Goal: Information Seeking & Learning: Check status

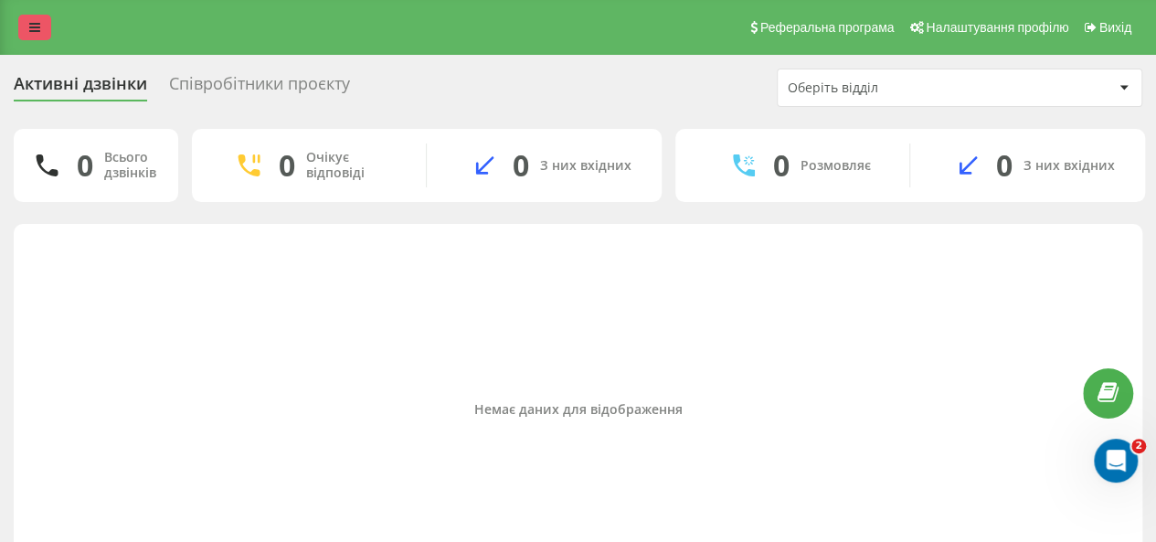
click at [45, 32] on link at bounding box center [34, 28] width 33 height 26
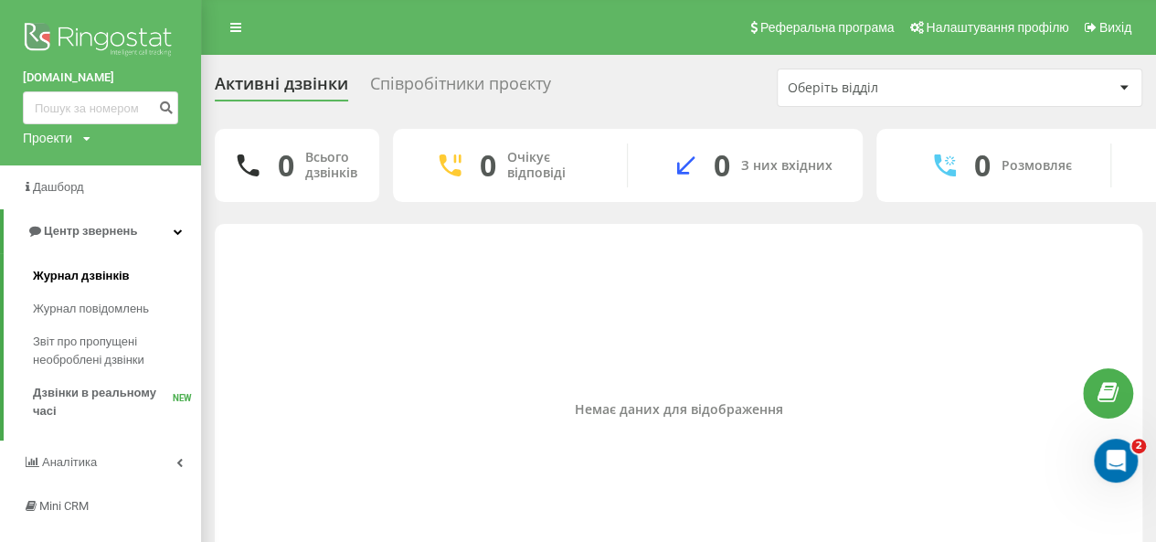
click at [122, 285] on span "Журнал дзвінків" at bounding box center [81, 276] width 97 height 18
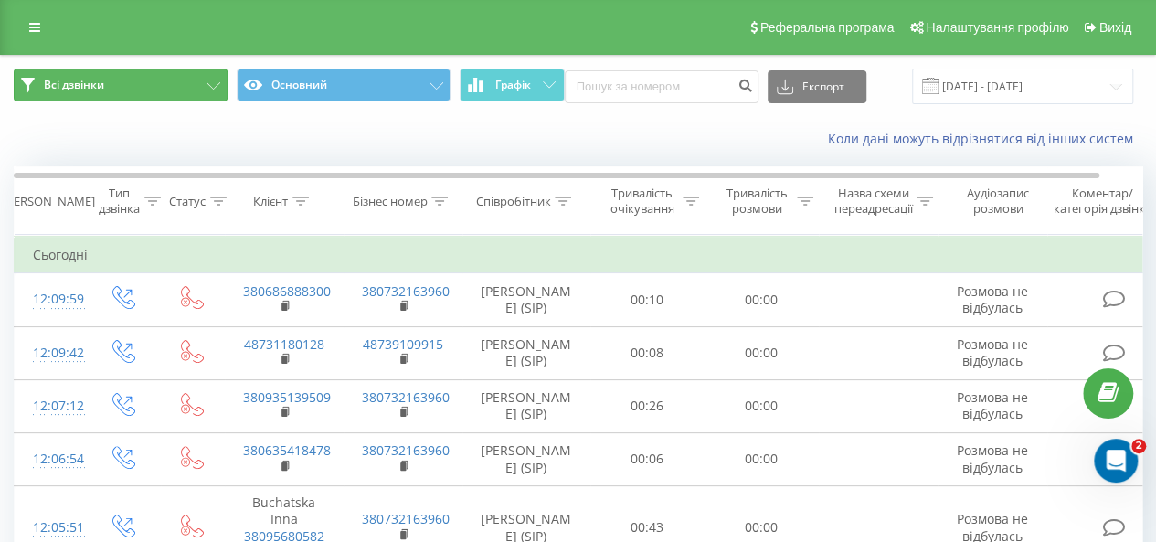
click at [134, 88] on button "Всі дзвінки" at bounding box center [121, 85] width 214 height 33
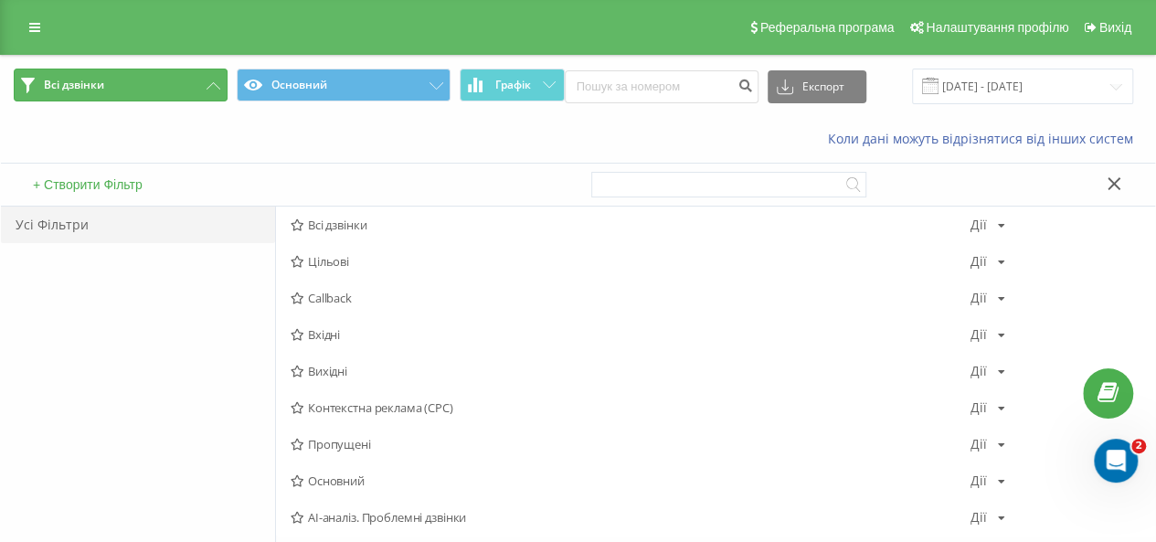
click at [169, 97] on button "Всі дзвінки" at bounding box center [121, 85] width 214 height 33
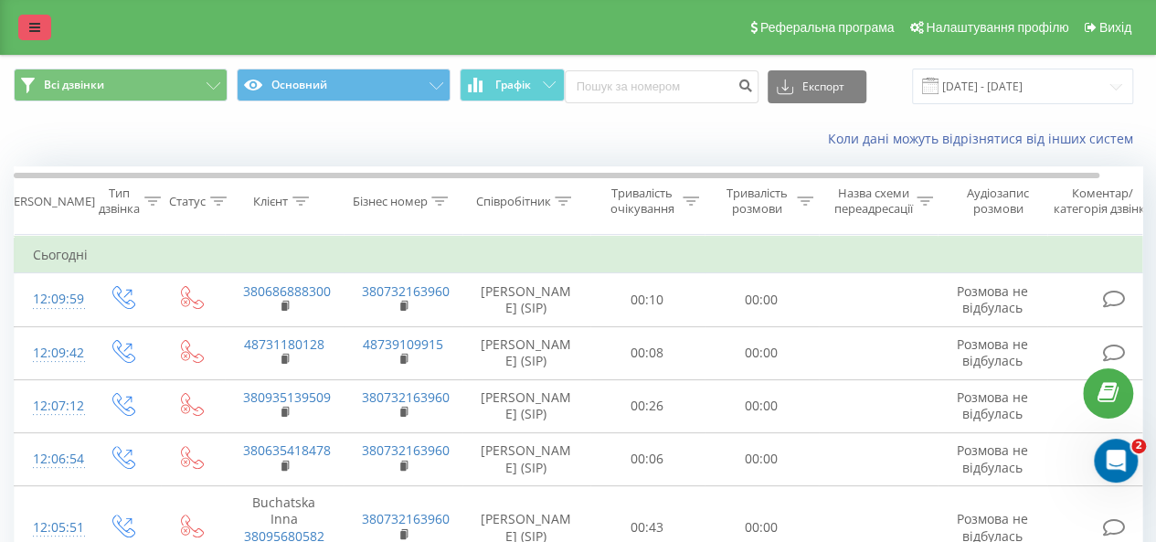
click at [22, 37] on link at bounding box center [34, 28] width 33 height 26
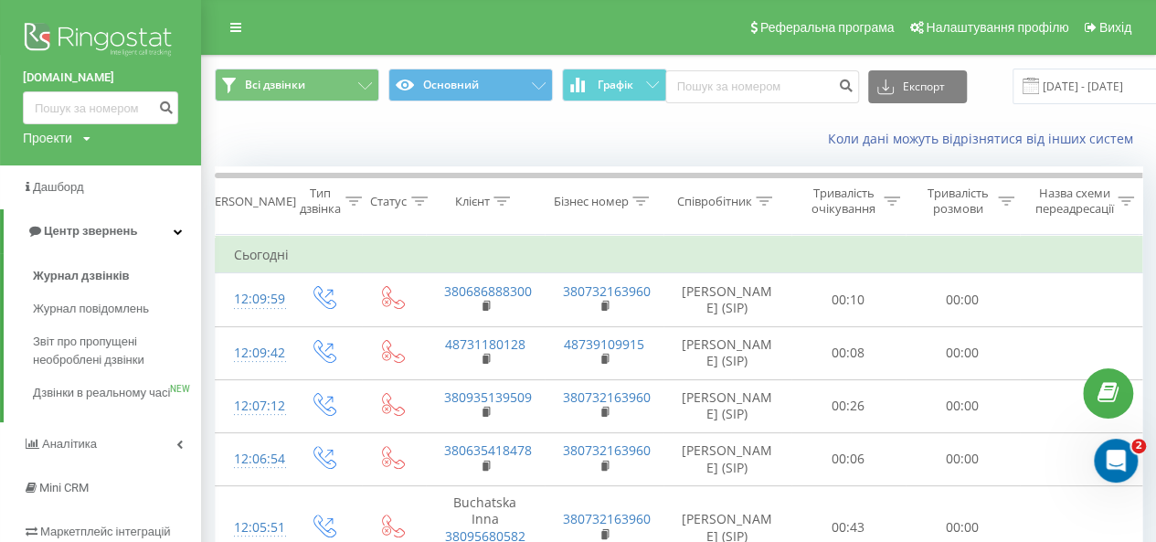
click at [391, 144] on div "Коли дані можуть відрізнятися вiд інших систем" at bounding box center [678, 139] width 953 height 44
click at [195, 29] on div "[DOMAIN_NAME] Проекти [DOMAIN_NAME]" at bounding box center [100, 82] width 201 height 165
click at [218, 25] on div "Реферальна програма Налаштування профілю Вихід" at bounding box center [578, 27] width 1156 height 55
click at [222, 23] on link at bounding box center [235, 28] width 33 height 26
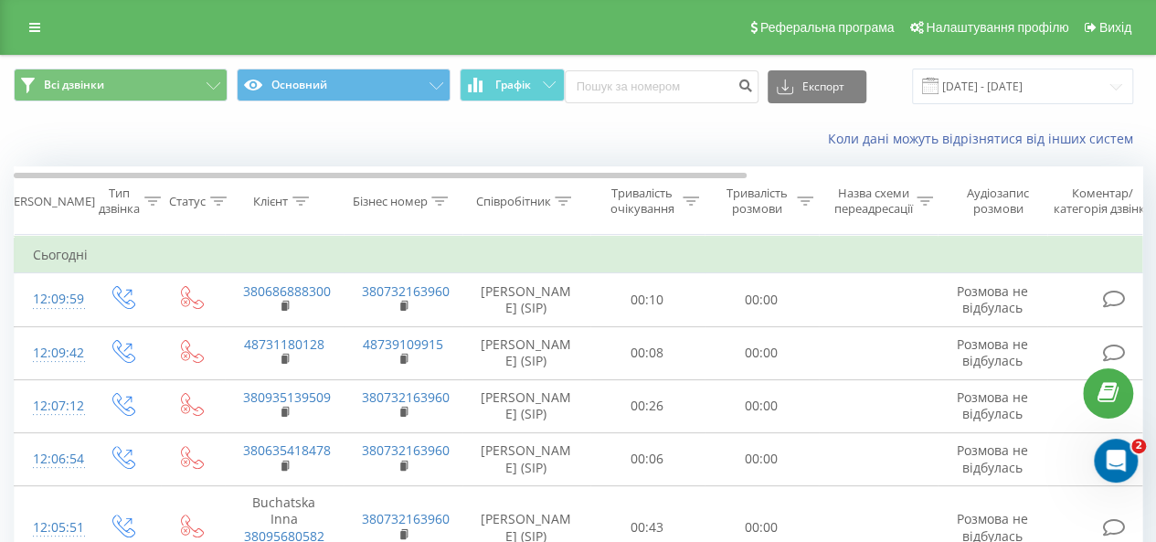
click at [370, 101] on span "Всі дзвінки Основний Графік" at bounding box center [289, 87] width 551 height 36
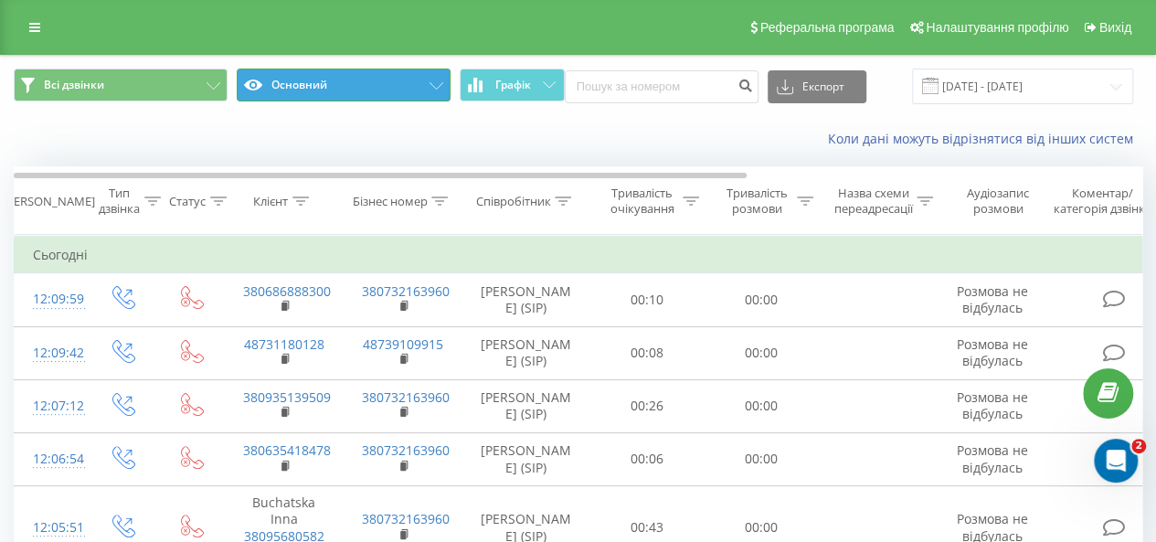
click at [370, 94] on button "Основний" at bounding box center [344, 85] width 214 height 33
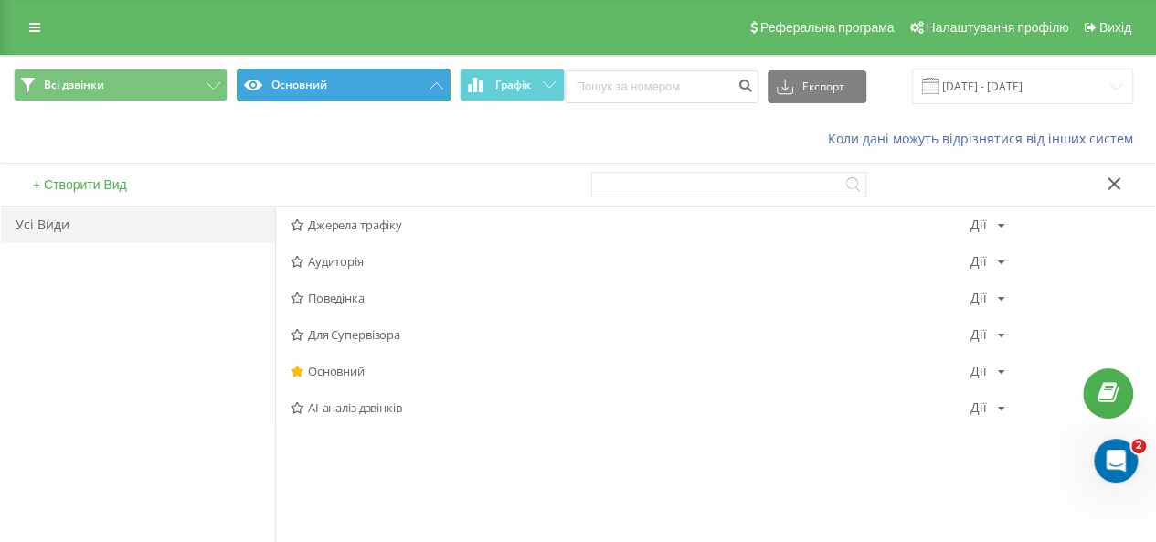
click at [383, 92] on button "Основний" at bounding box center [344, 85] width 214 height 33
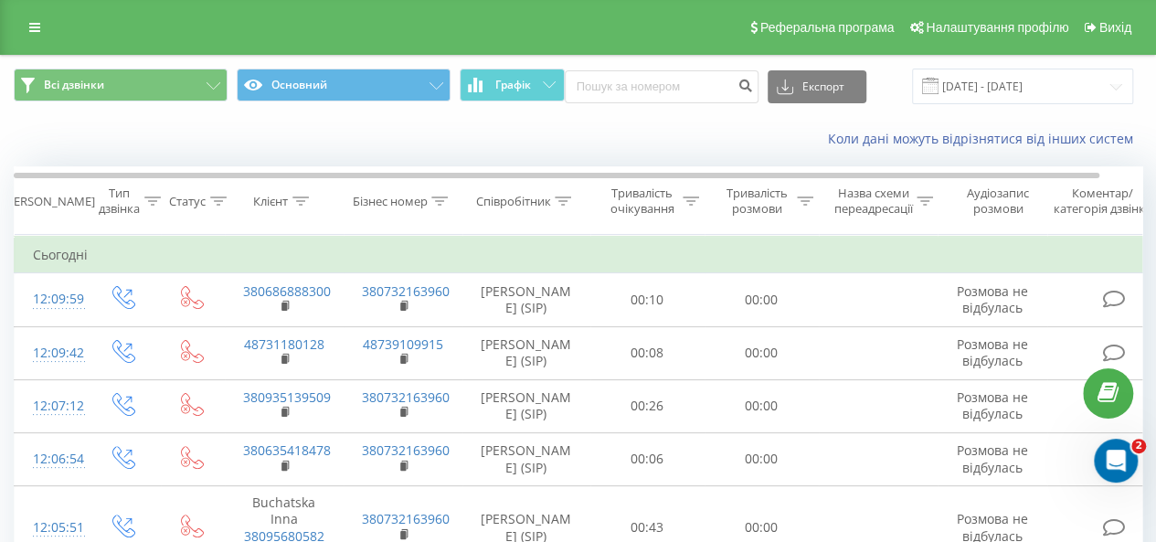
click at [137, 101] on span "Всі дзвінки Основний Графік" at bounding box center [289, 87] width 551 height 36
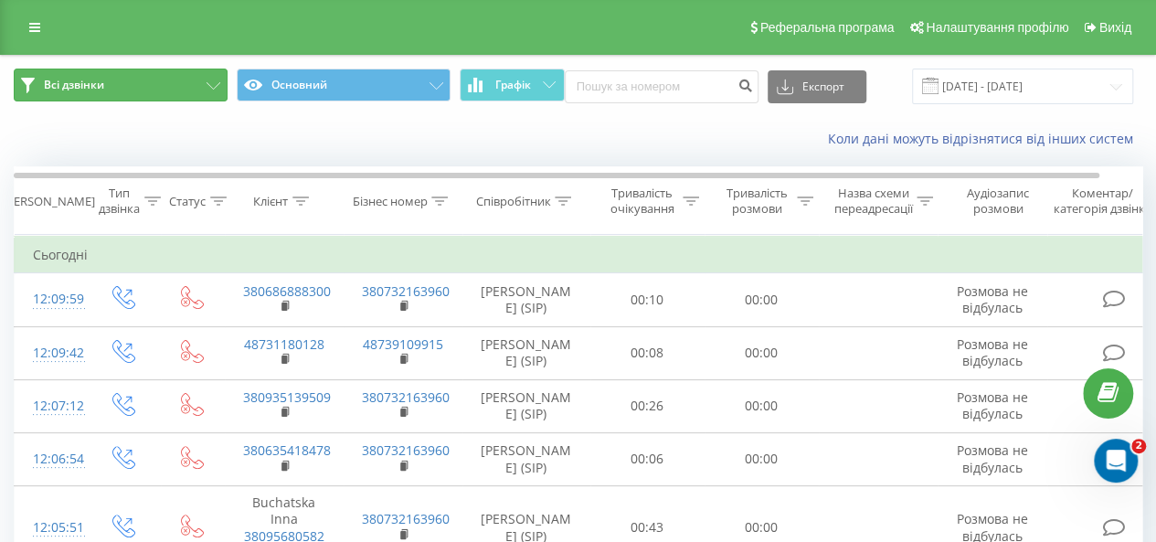
click at [135, 92] on button "Всі дзвінки" at bounding box center [121, 85] width 214 height 33
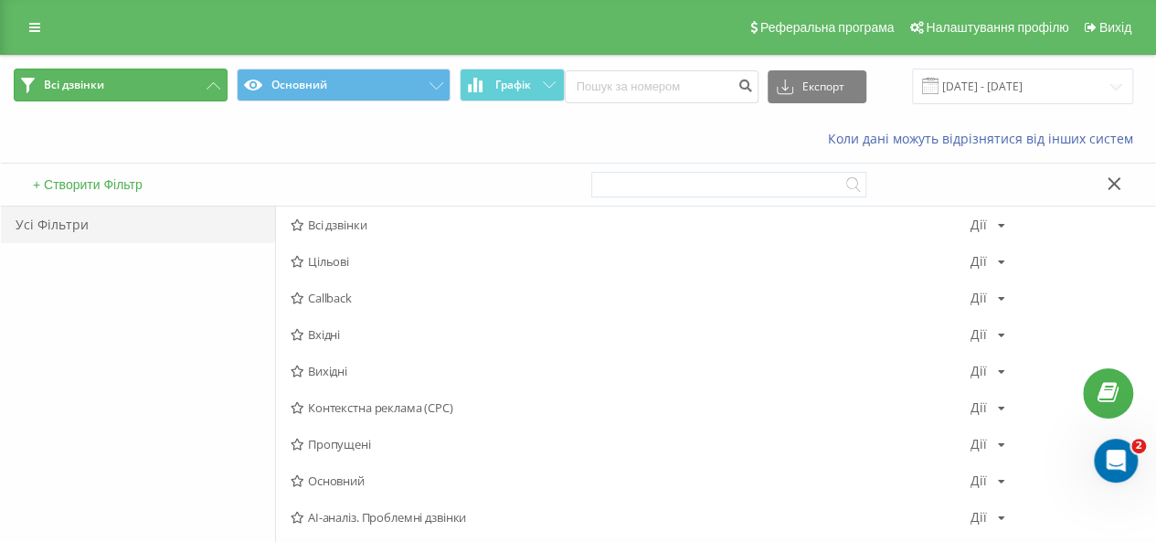
click at [186, 91] on button "Всі дзвінки" at bounding box center [121, 85] width 214 height 33
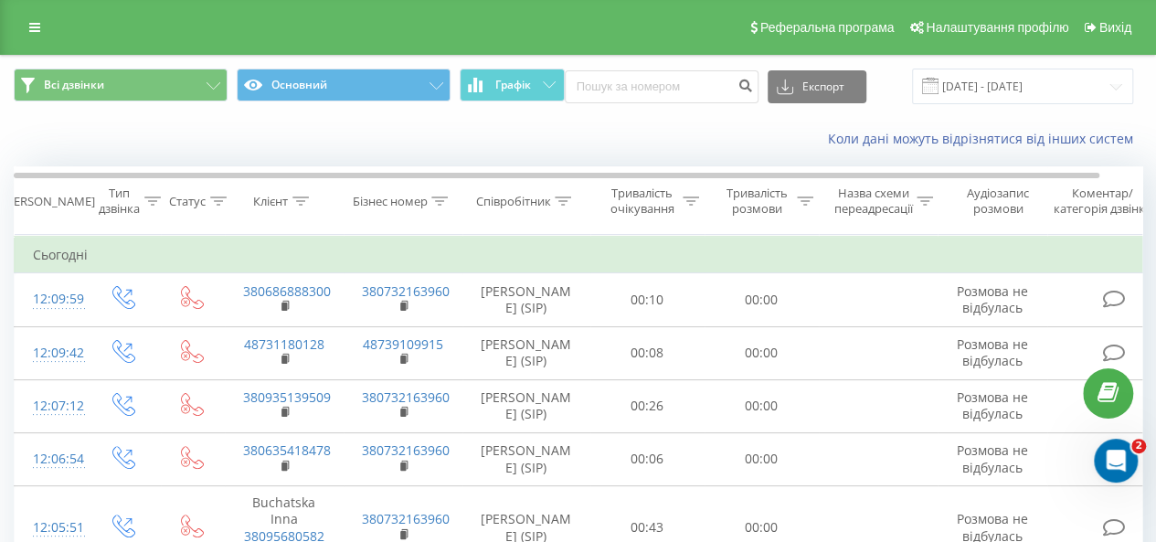
click at [555, 207] on th "Співробітник" at bounding box center [526, 201] width 128 height 68
click at [556, 206] on div at bounding box center [563, 202] width 16 height 16
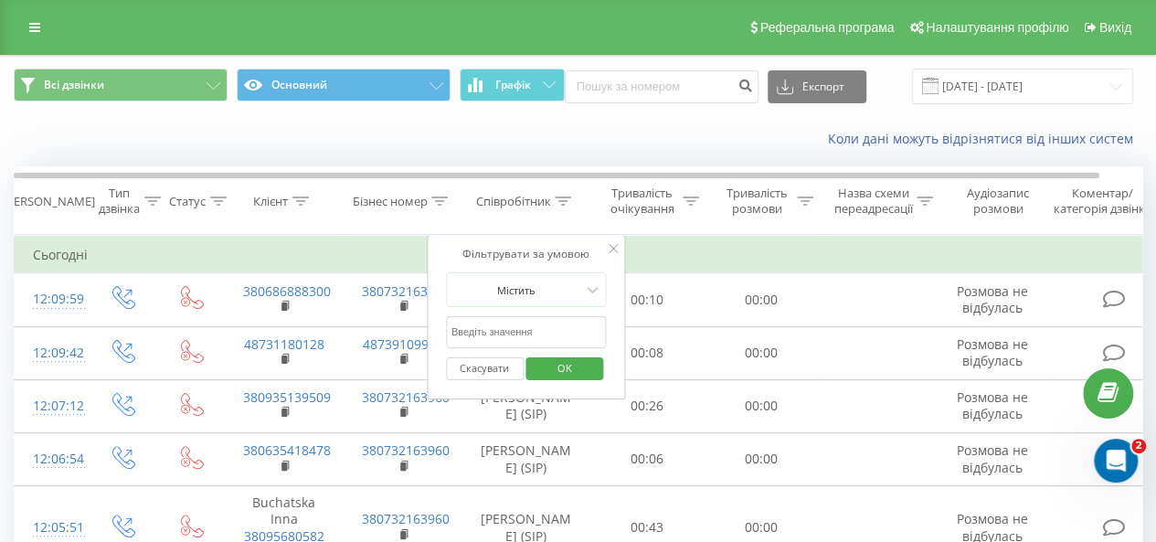
click at [525, 327] on input "text" at bounding box center [526, 332] width 161 height 32
type input "дибрівський"
click at [563, 369] on span "OK" at bounding box center [564, 368] width 51 height 28
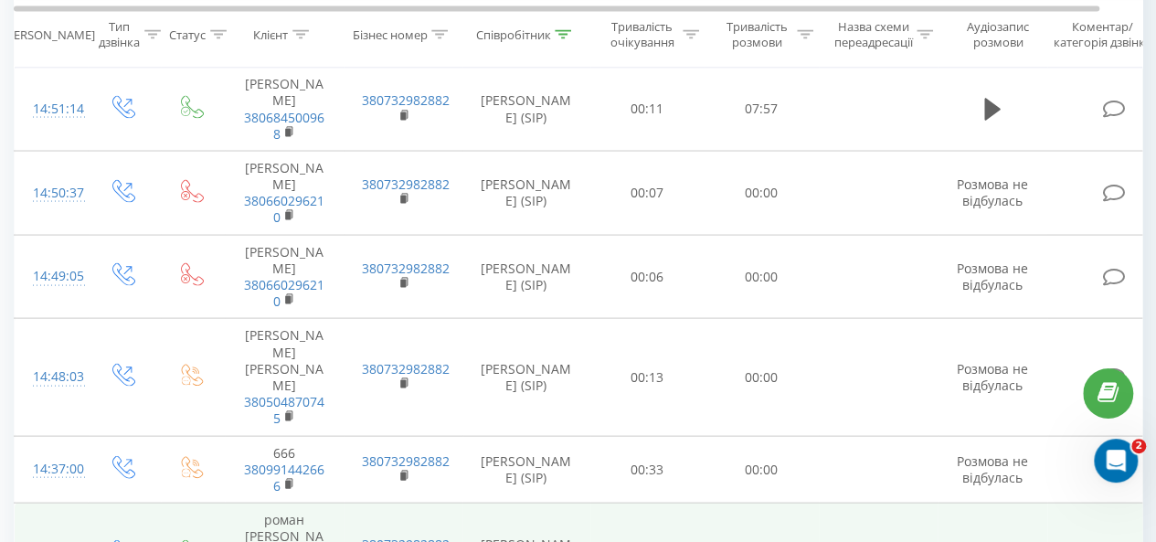
scroll to position [1741, 0]
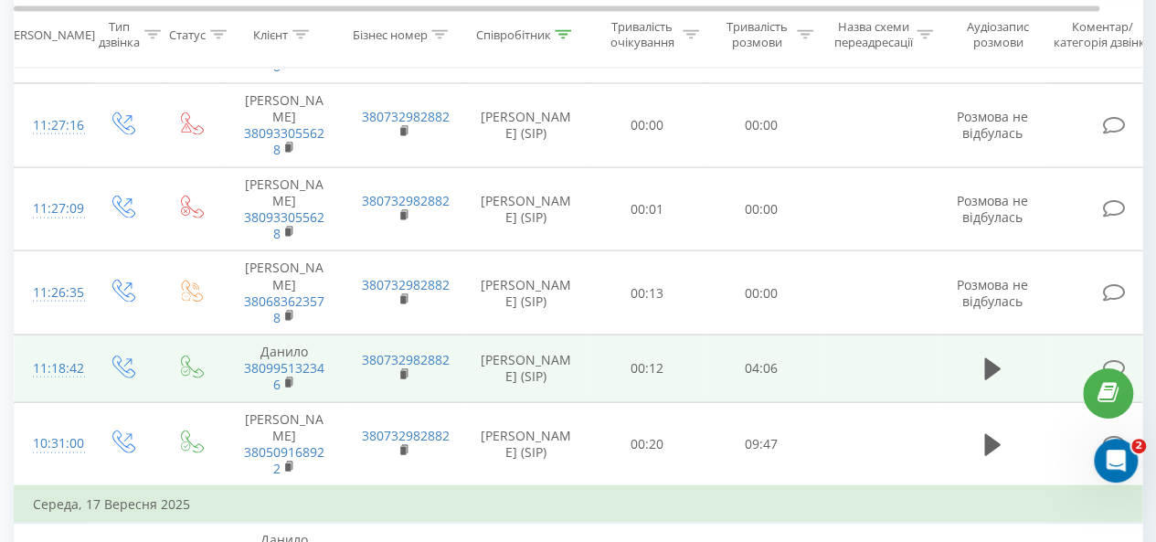
scroll to position [1856, 0]
